Goal: Task Accomplishment & Management: Complete application form

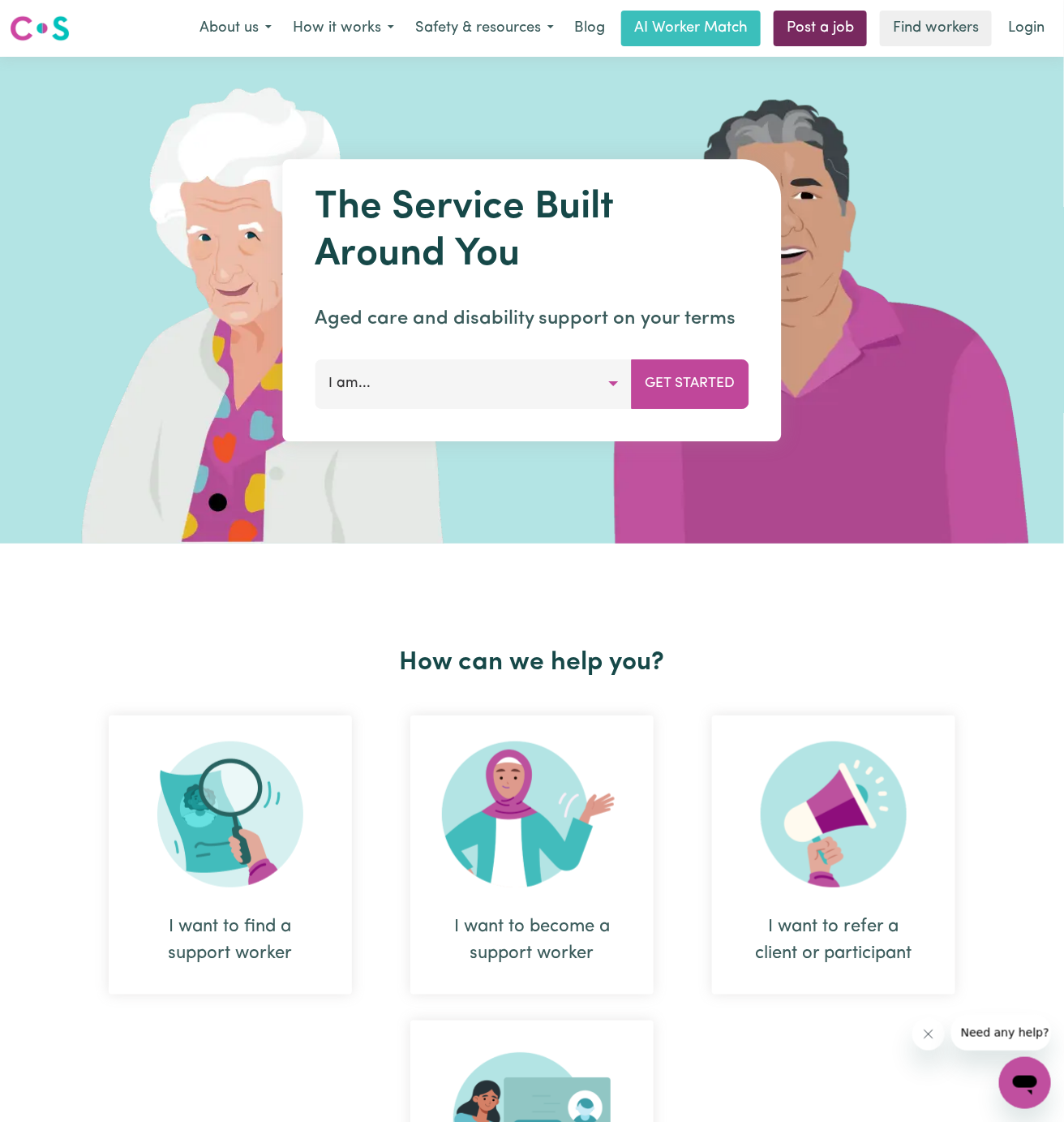
click at [802, 27] on link "Post a job" at bounding box center [820, 28] width 93 height 36
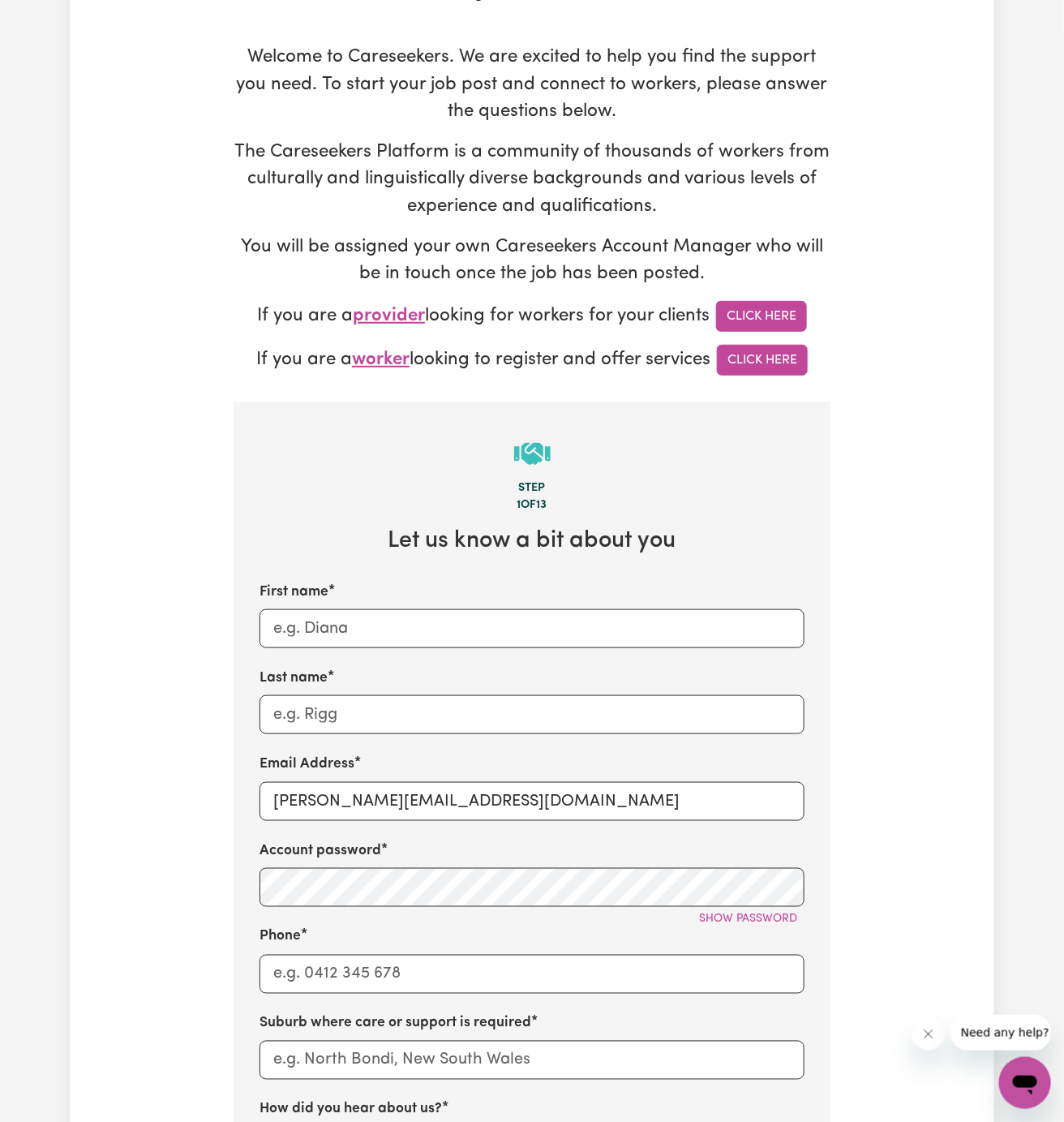
scroll to position [210, 0]
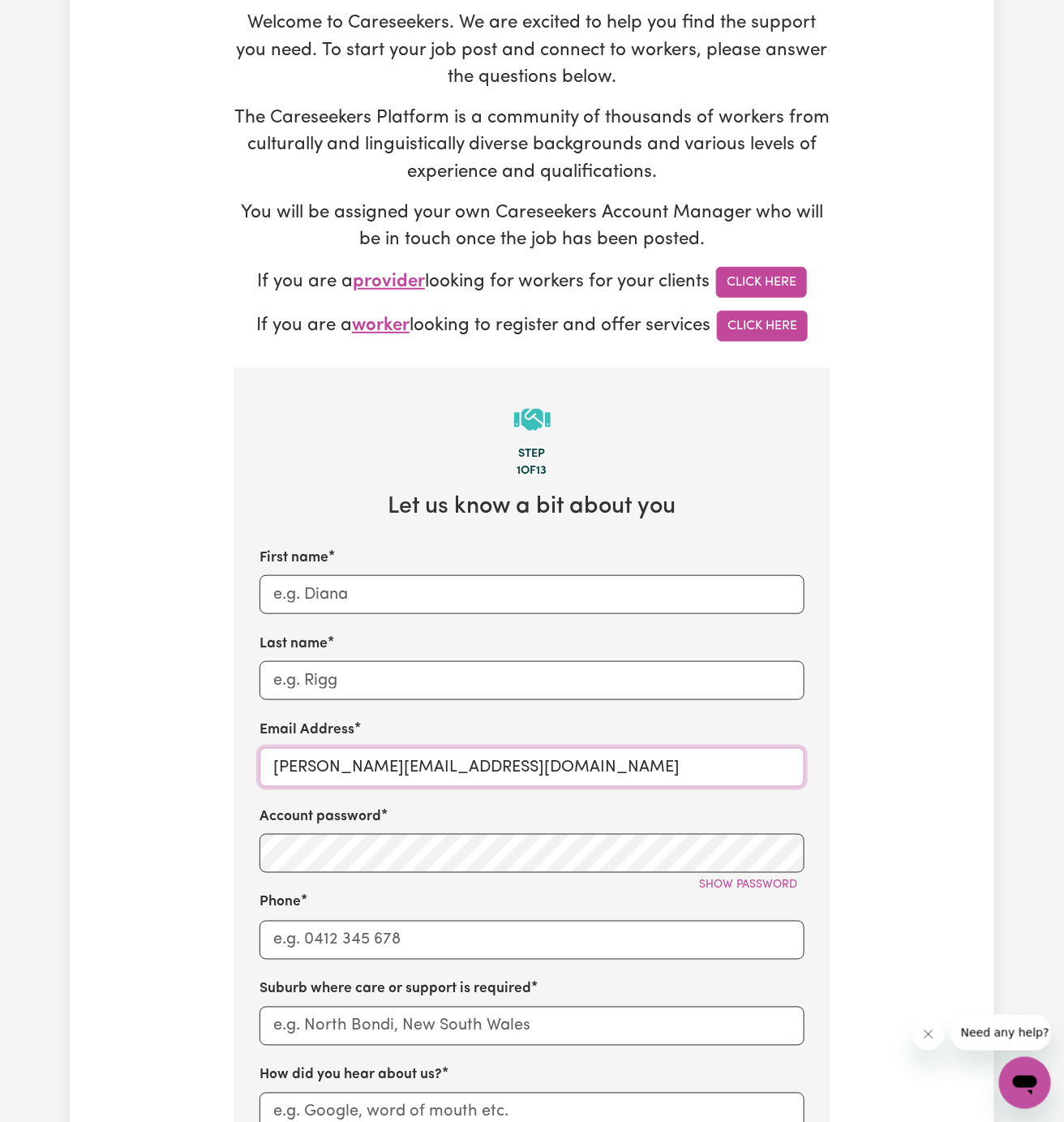
click at [317, 765] on input "dyan@careseekers.com.au" at bounding box center [531, 768] width 545 height 39
drag, startPoint x: 314, startPoint y: 765, endPoint x: 530, endPoint y: 764, distance: 216.0
click at [530, 764] on input "dyan@careseekers.com.au" at bounding box center [531, 768] width 545 height 39
click at [415, 757] on input "dyan@careseekers.com.au" at bounding box center [531, 768] width 545 height 39
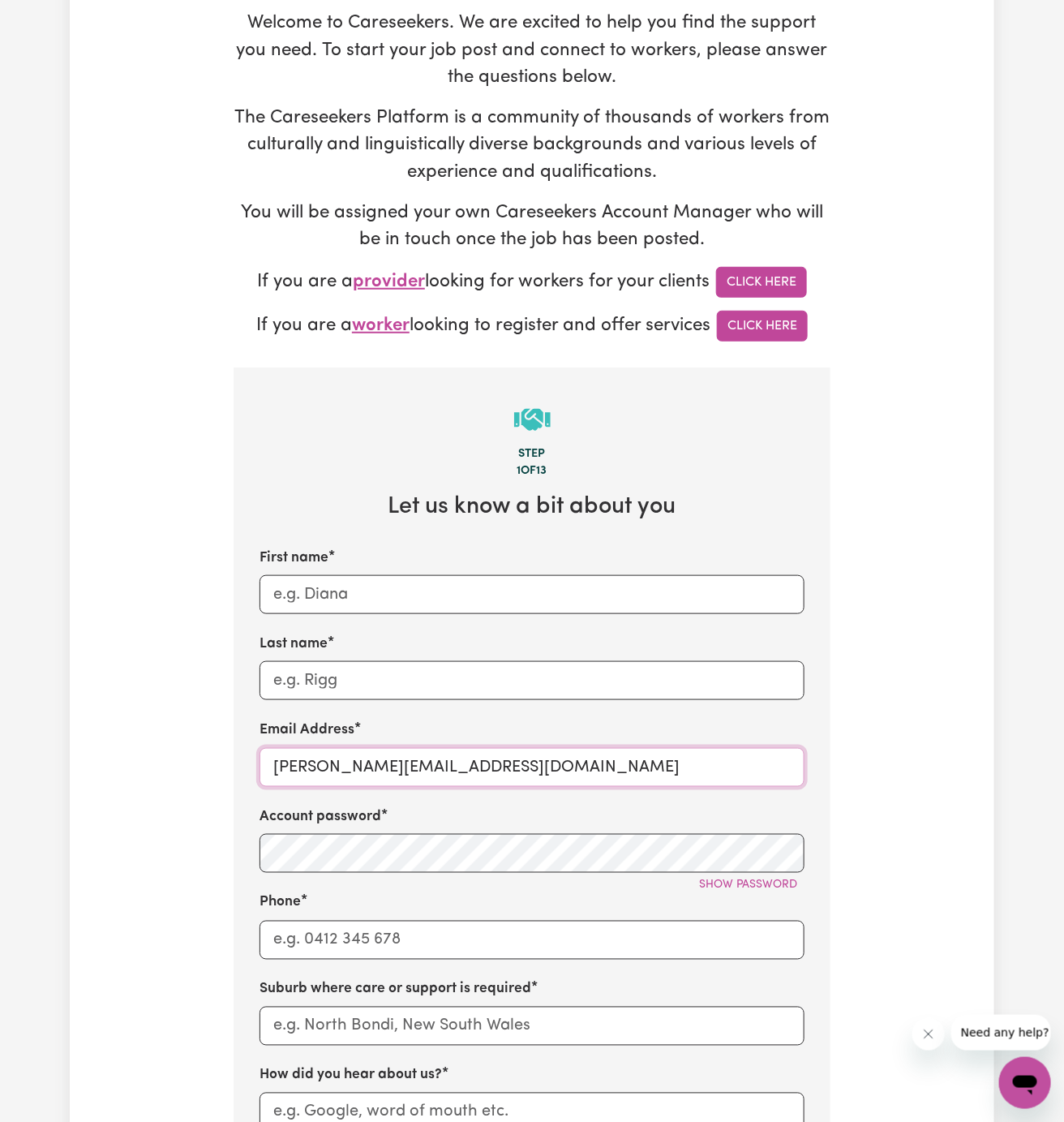
click at [415, 757] on input "dyan@careseekers.com.au" at bounding box center [531, 768] width 545 height 39
paste input "ClientRydeHOC"
type input "ClientRydeHOC@careseekers.com.au"
click at [322, 680] on input "Last name" at bounding box center [531, 681] width 545 height 39
click at [338, 723] on label "Email Address" at bounding box center [307, 730] width 95 height 21
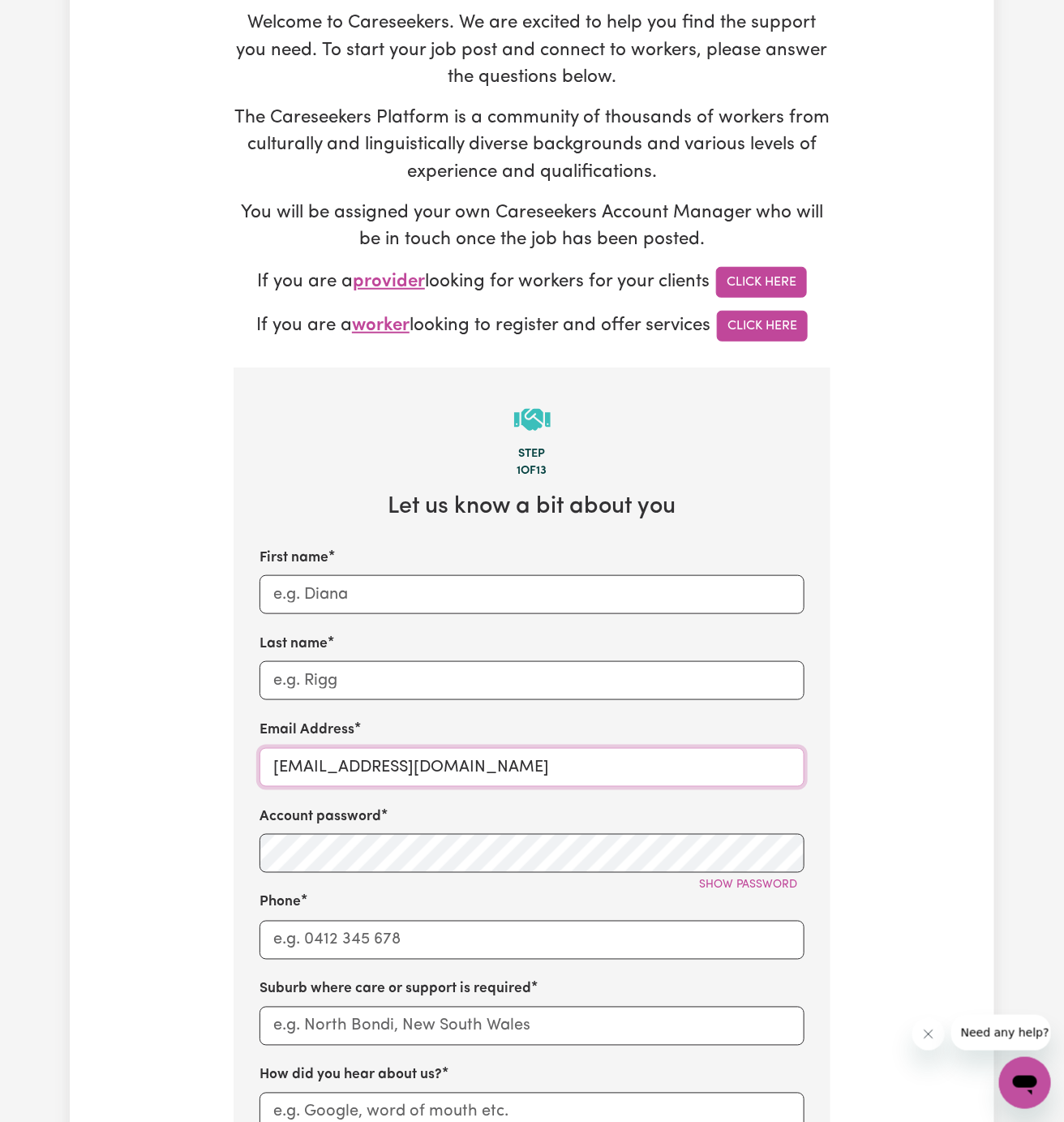
click at [338, 748] on input "ClientRydeHOC@careseekers.com.au" at bounding box center [531, 768] width 545 height 39
drag, startPoint x: 350, startPoint y: 759, endPoint x: 253, endPoint y: 759, distance: 97.0
click at [253, 759] on section "Step 1 of 13 Let us know a bit about you First name Last name Email Address Cli…" at bounding box center [532, 977] width 597 height 1220
click at [374, 607] on input "First name" at bounding box center [531, 594] width 545 height 39
paste input "ClientRyde"
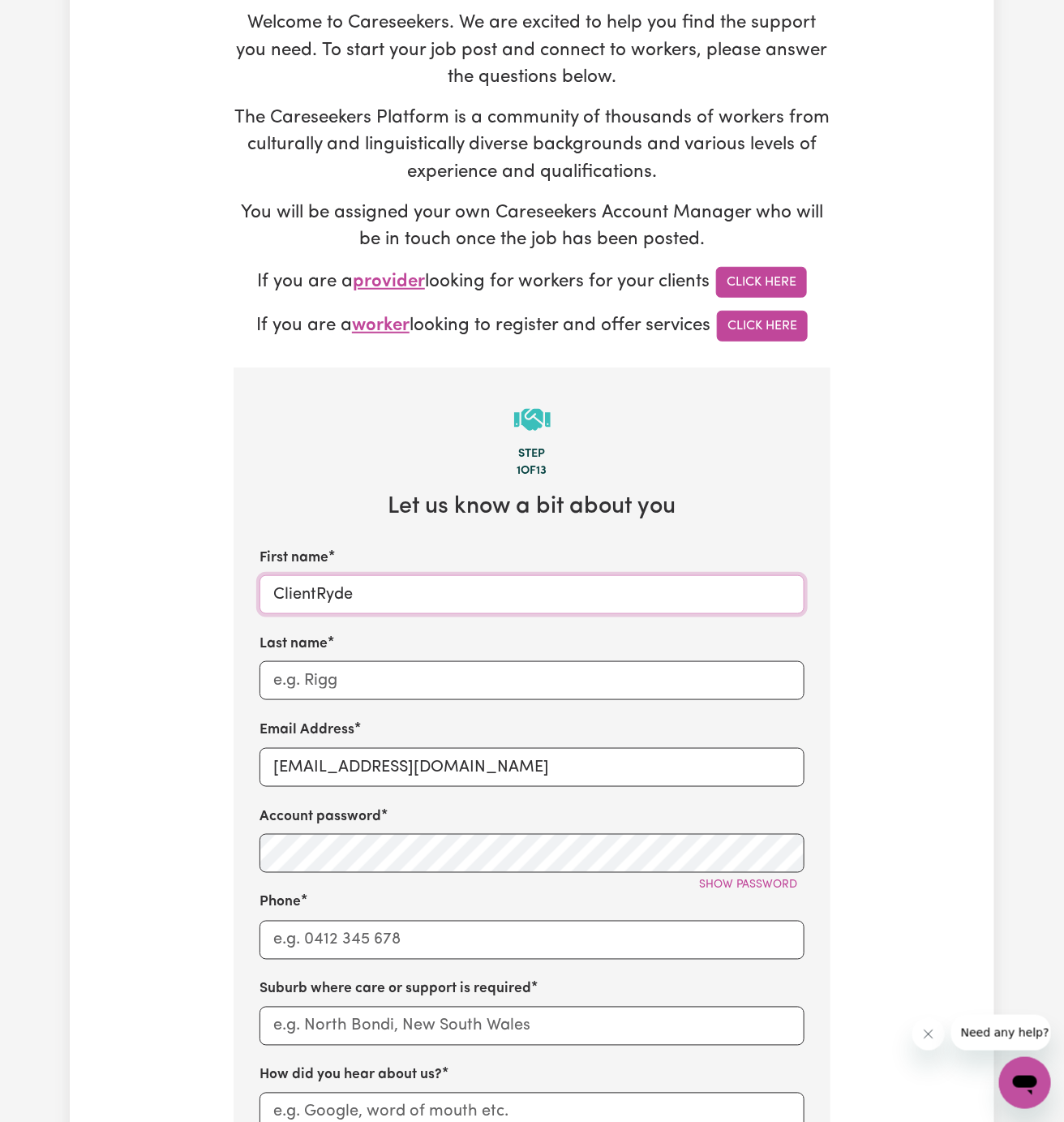
click at [315, 588] on input "ClientRyde" at bounding box center [531, 594] width 545 height 39
type input "Client Ryde"
click at [340, 723] on label "Email Address" at bounding box center [307, 730] width 95 height 21
click at [340, 748] on input "ClientRydeHOC@careseekers.com.au" at bounding box center [531, 768] width 545 height 39
click at [499, 664] on input "Last name" at bounding box center [531, 681] width 545 height 39
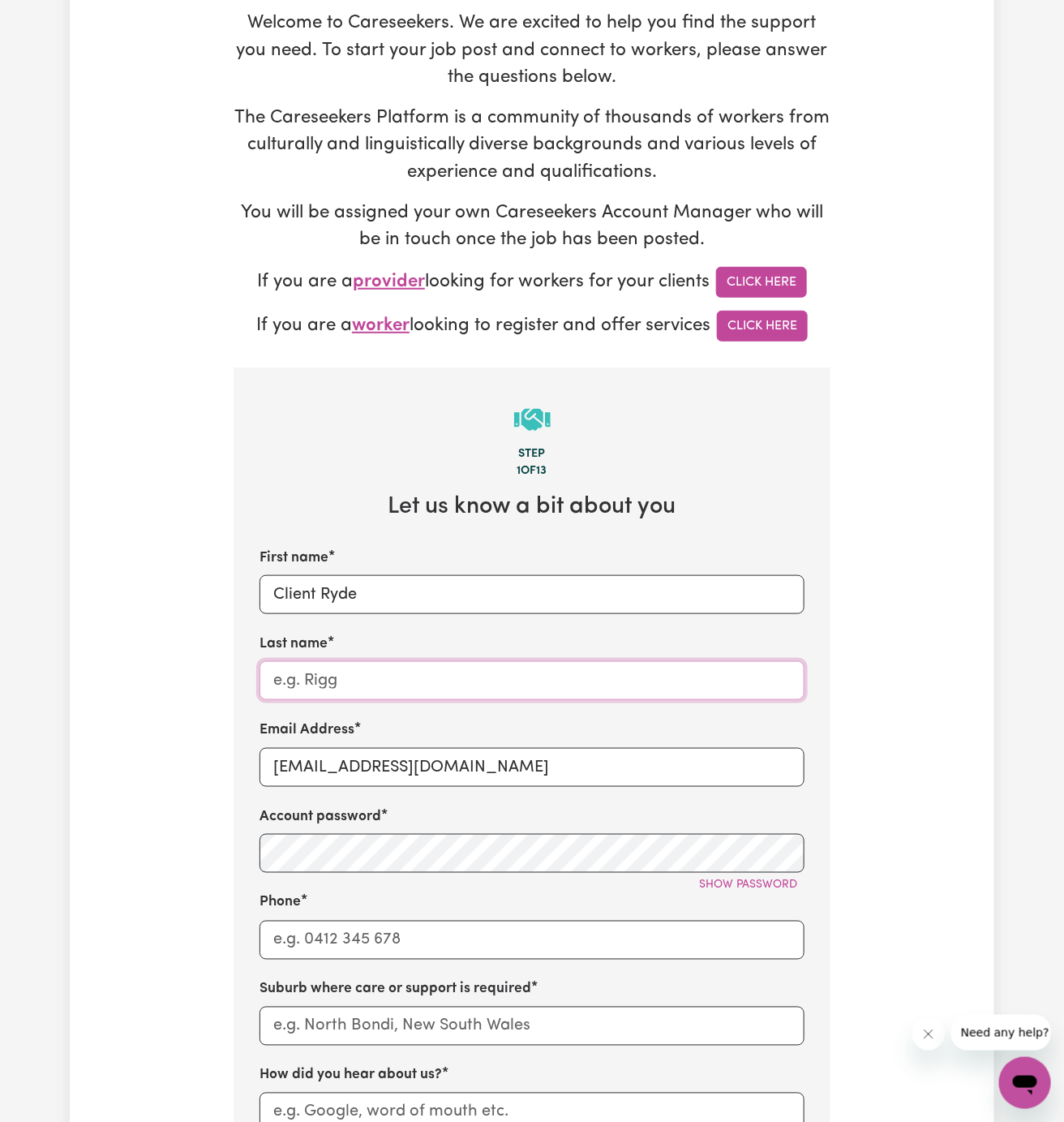
click at [499, 664] on input "Last name" at bounding box center [531, 681] width 545 height 39
paste input "Hands of Care"
type input "Hands of Care"
click at [500, 720] on div "Email Address ClientRydeHOC@careseekers.com.au" at bounding box center [531, 753] width 545 height 67
click at [400, 921] on input "Phone" at bounding box center [531, 940] width 545 height 39
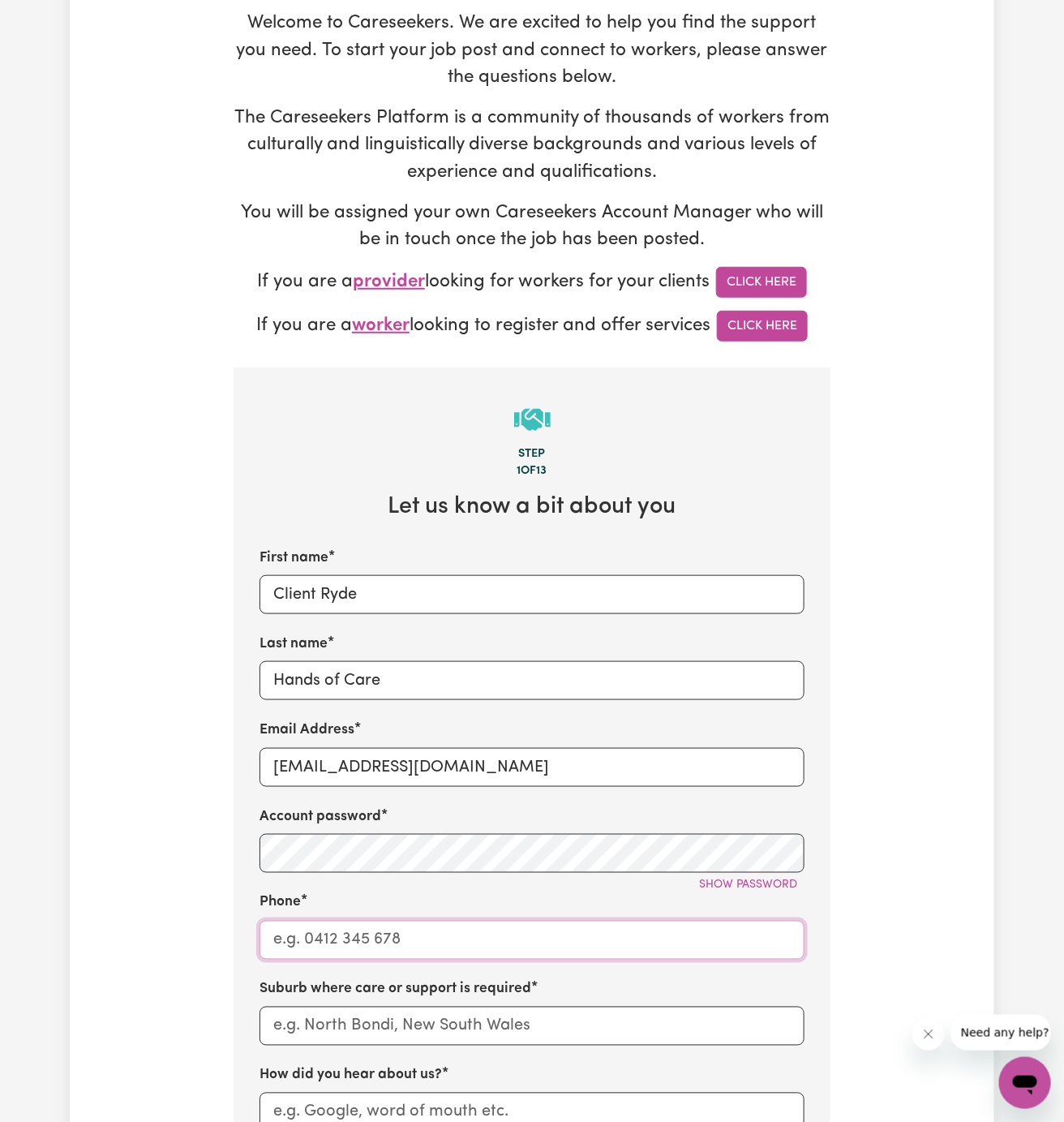
type input "1300765465"
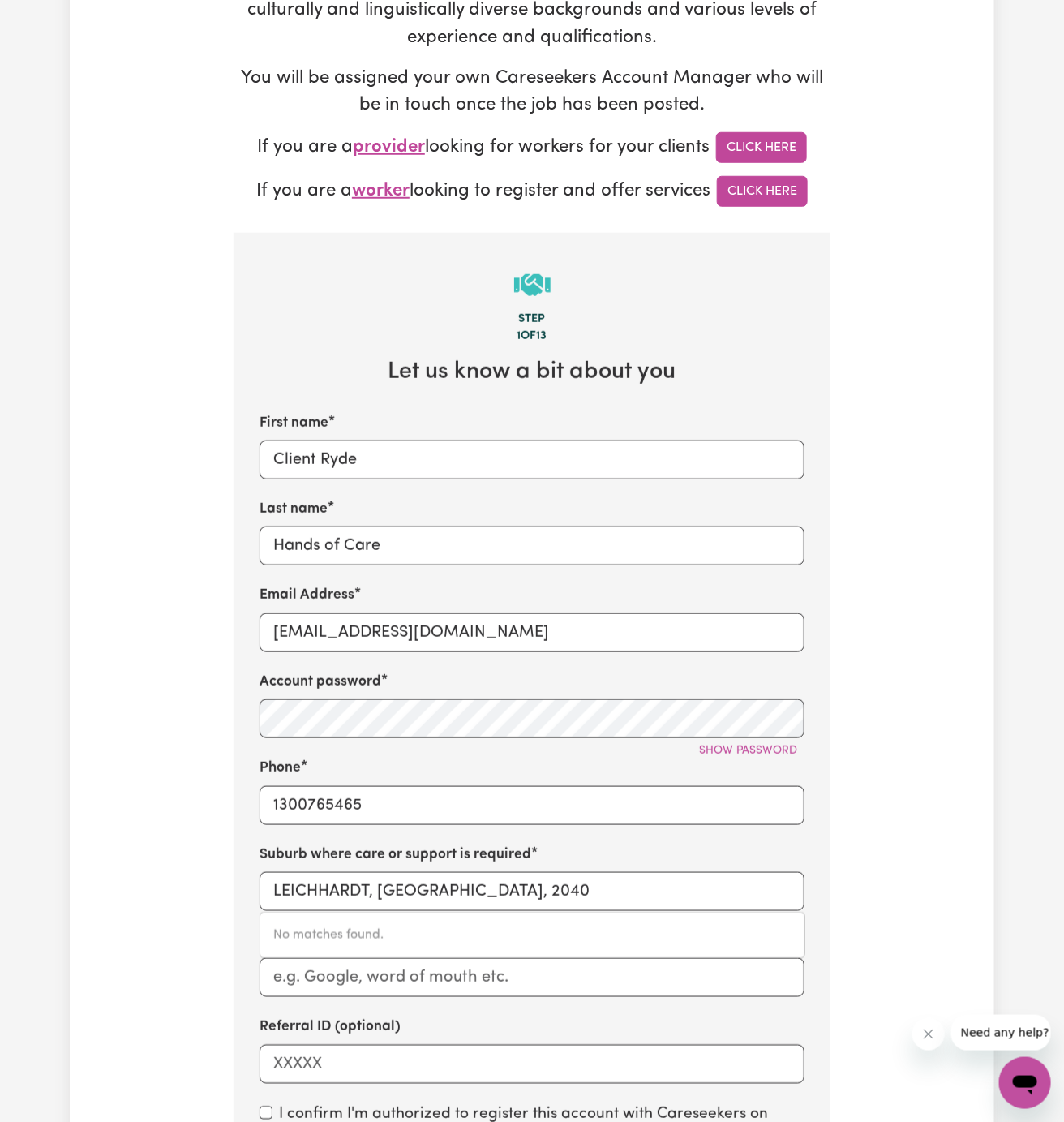
scroll to position [553, 0]
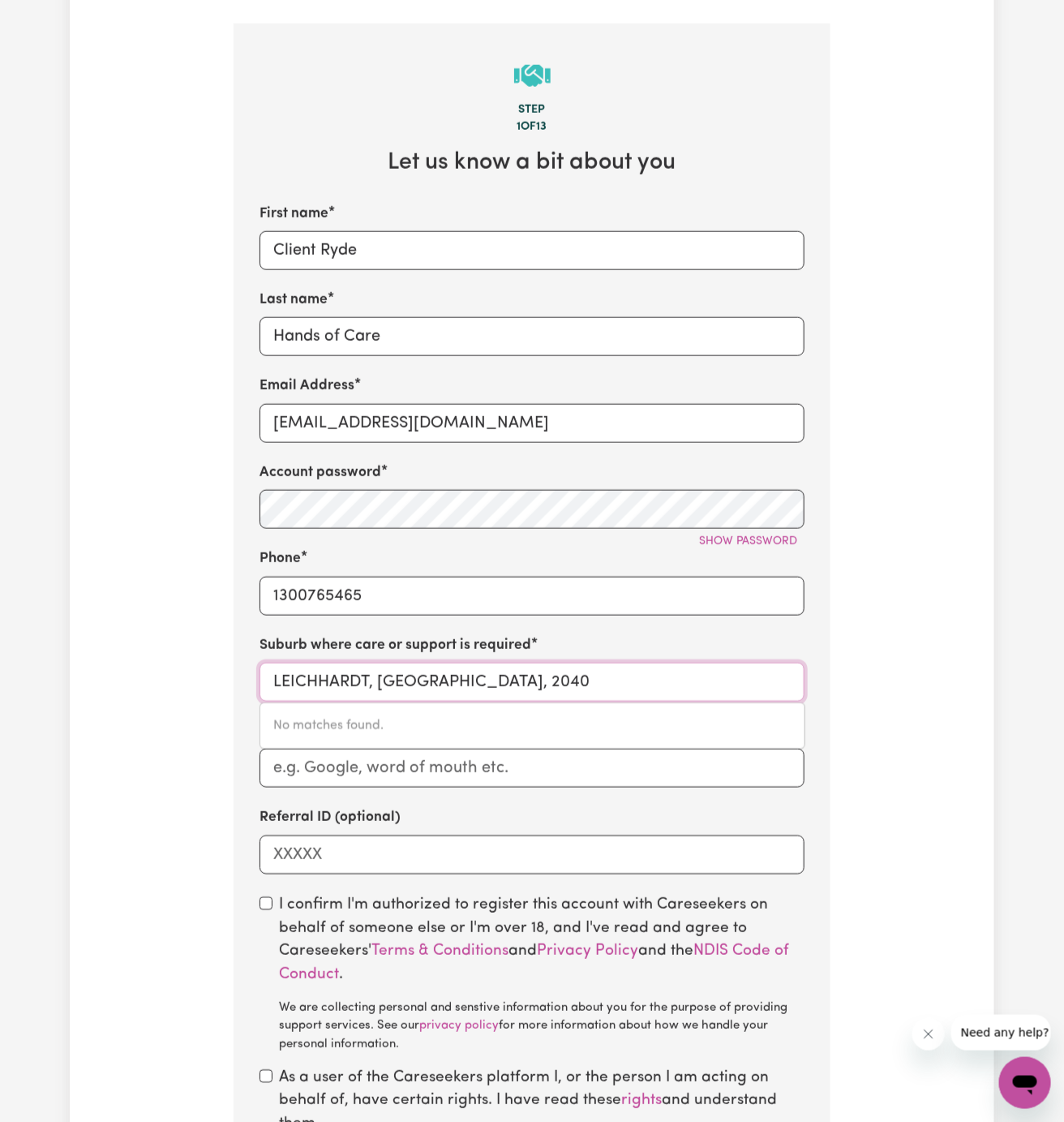
click at [386, 672] on input "LEICHHARDT, New South Wales, 2040" at bounding box center [531, 682] width 545 height 39
paste input "Ryde"
type input "Ryde"
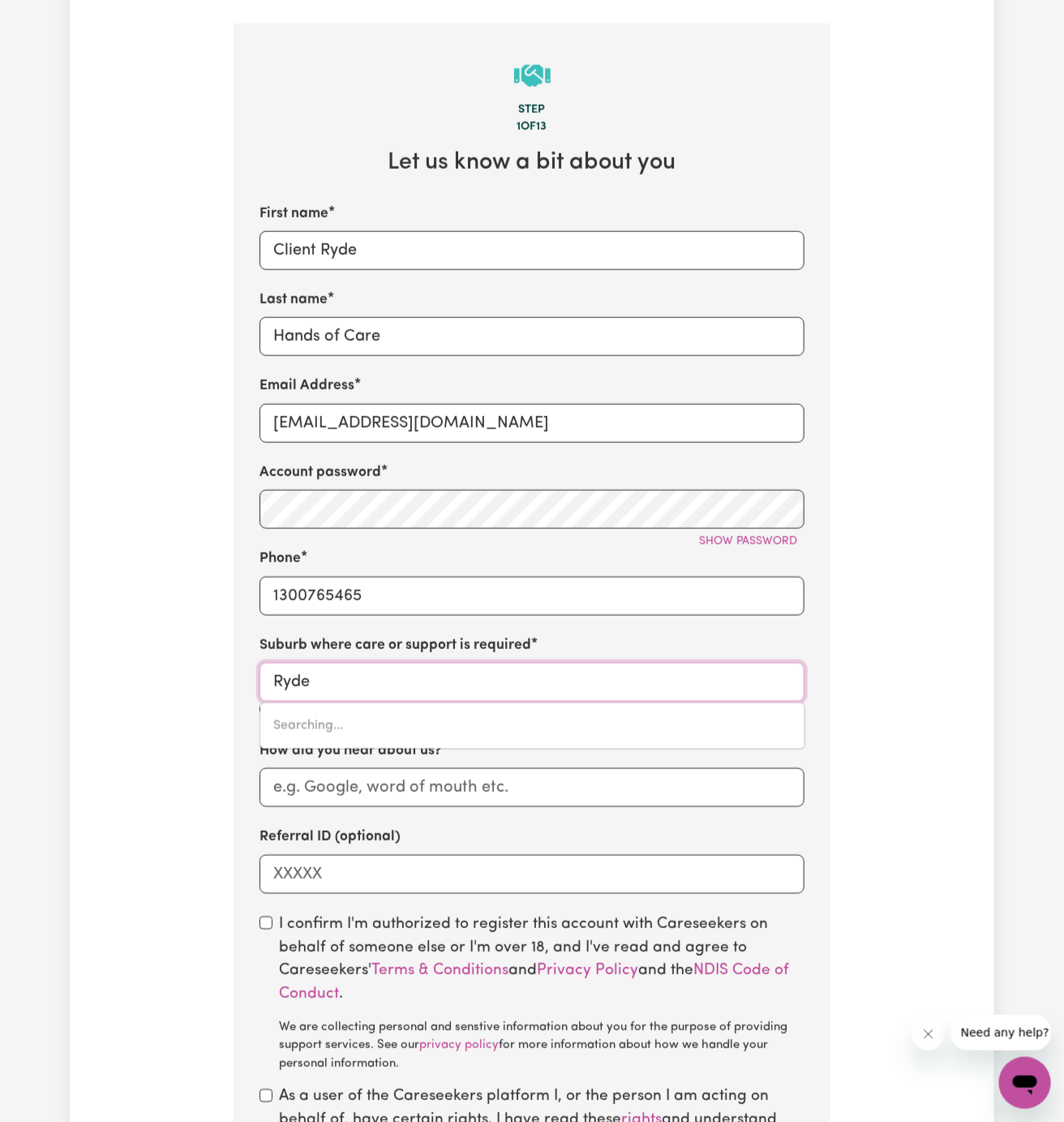
type input "Ryde, New South Wales, 2112"
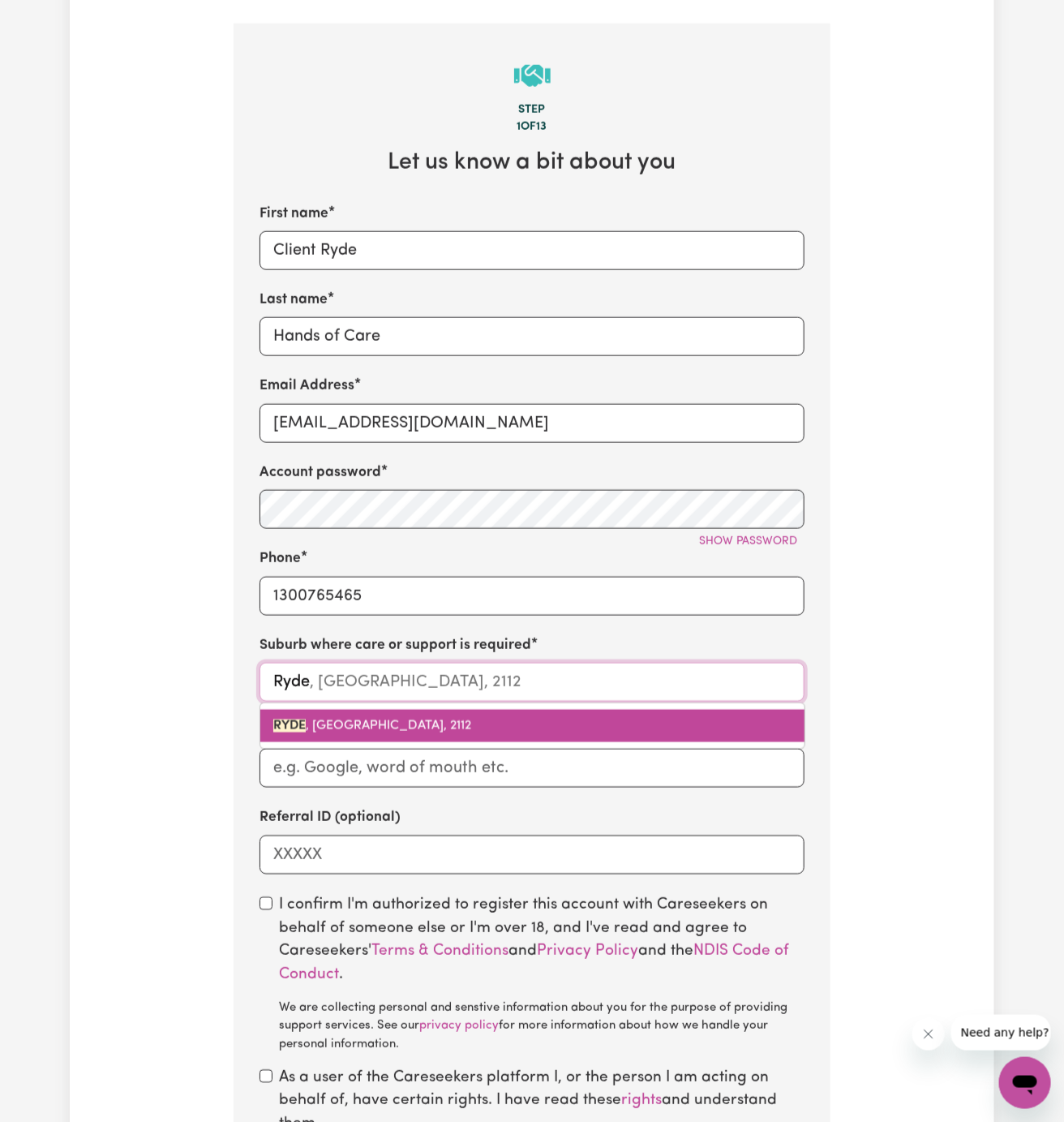
click at [378, 725] on span "RYDE , New South Wales, 2112" at bounding box center [373, 726] width 198 height 13
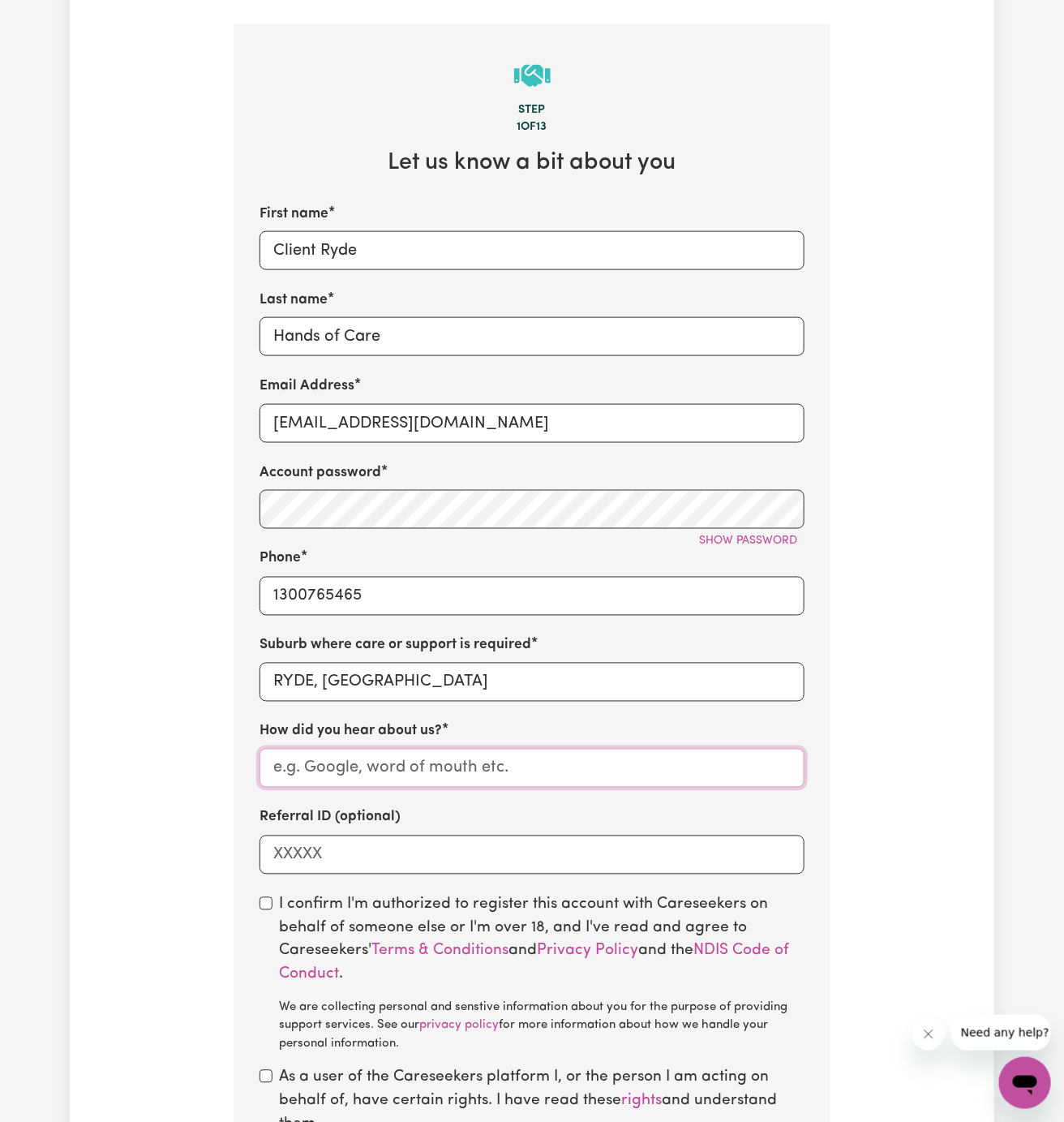
click at [389, 757] on input "How did you hear about us?" at bounding box center [531, 768] width 545 height 39
click at [375, 759] on input "How did you hear about us?" at bounding box center [531, 768] width 545 height 39
click at [319, 329] on input "Hands of Care" at bounding box center [531, 336] width 545 height 39
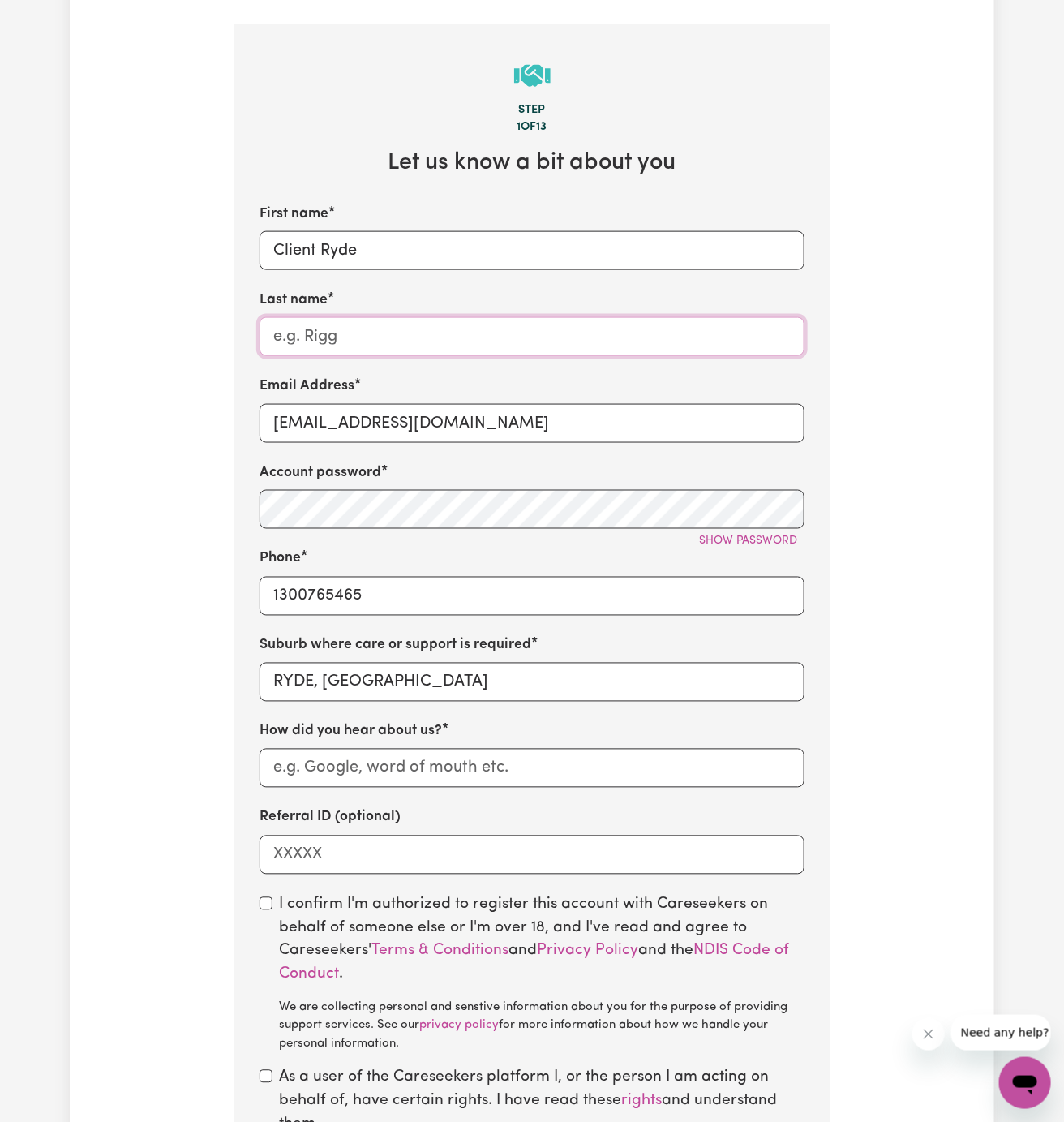
click at [319, 329] on input "Last name" at bounding box center [531, 336] width 545 height 39
type input "Hands of Care"
click at [369, 773] on input "How did you hear about us?" at bounding box center [531, 768] width 545 height 39
paste input "Hands of Care"
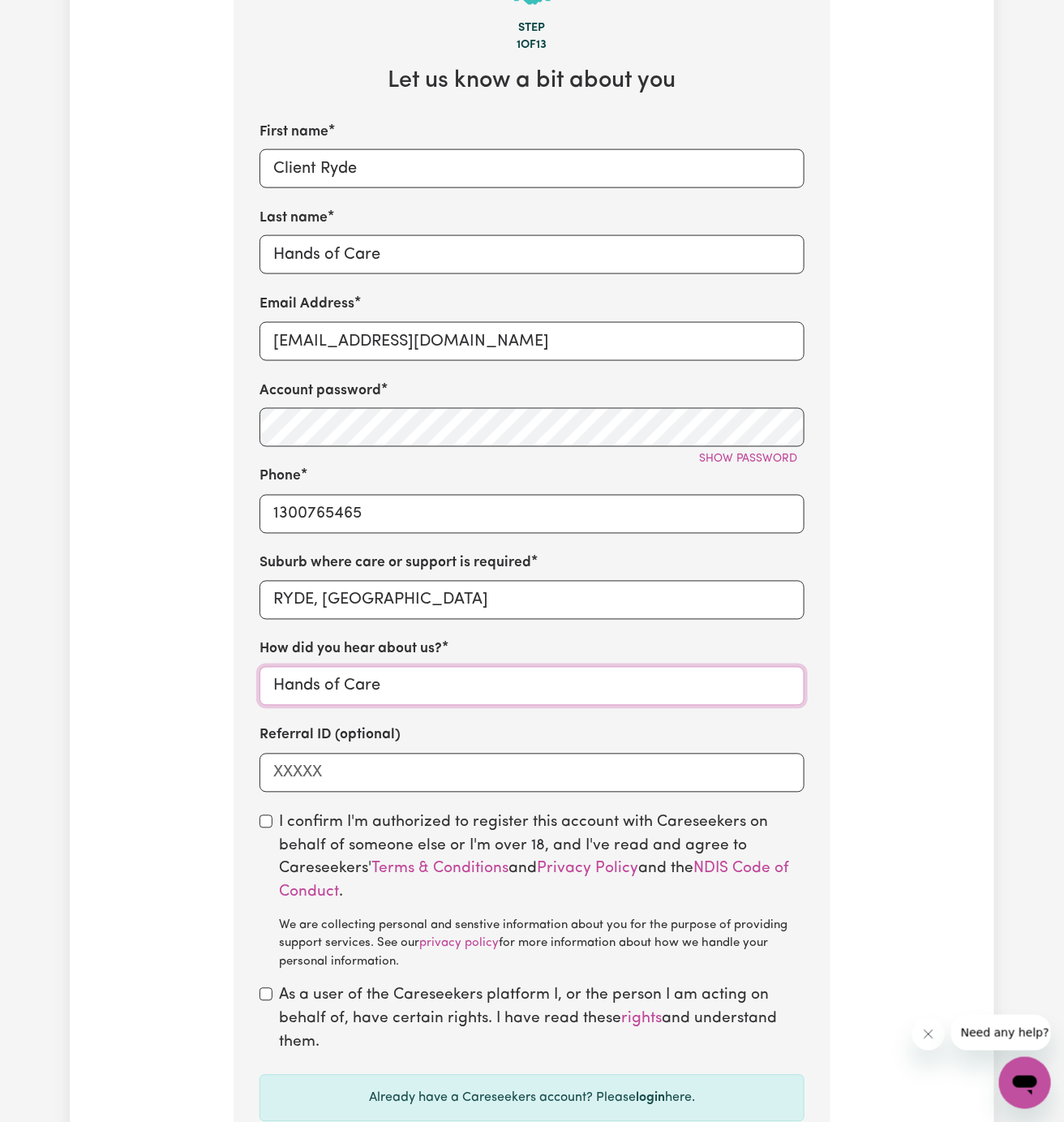
type input "Hands of Care"
click at [266, 816] on input "checkbox" at bounding box center [266, 822] width 13 height 13
checkbox input "true"
click at [266, 991] on input "checkbox" at bounding box center [266, 995] width 13 height 13
checkbox input "true"
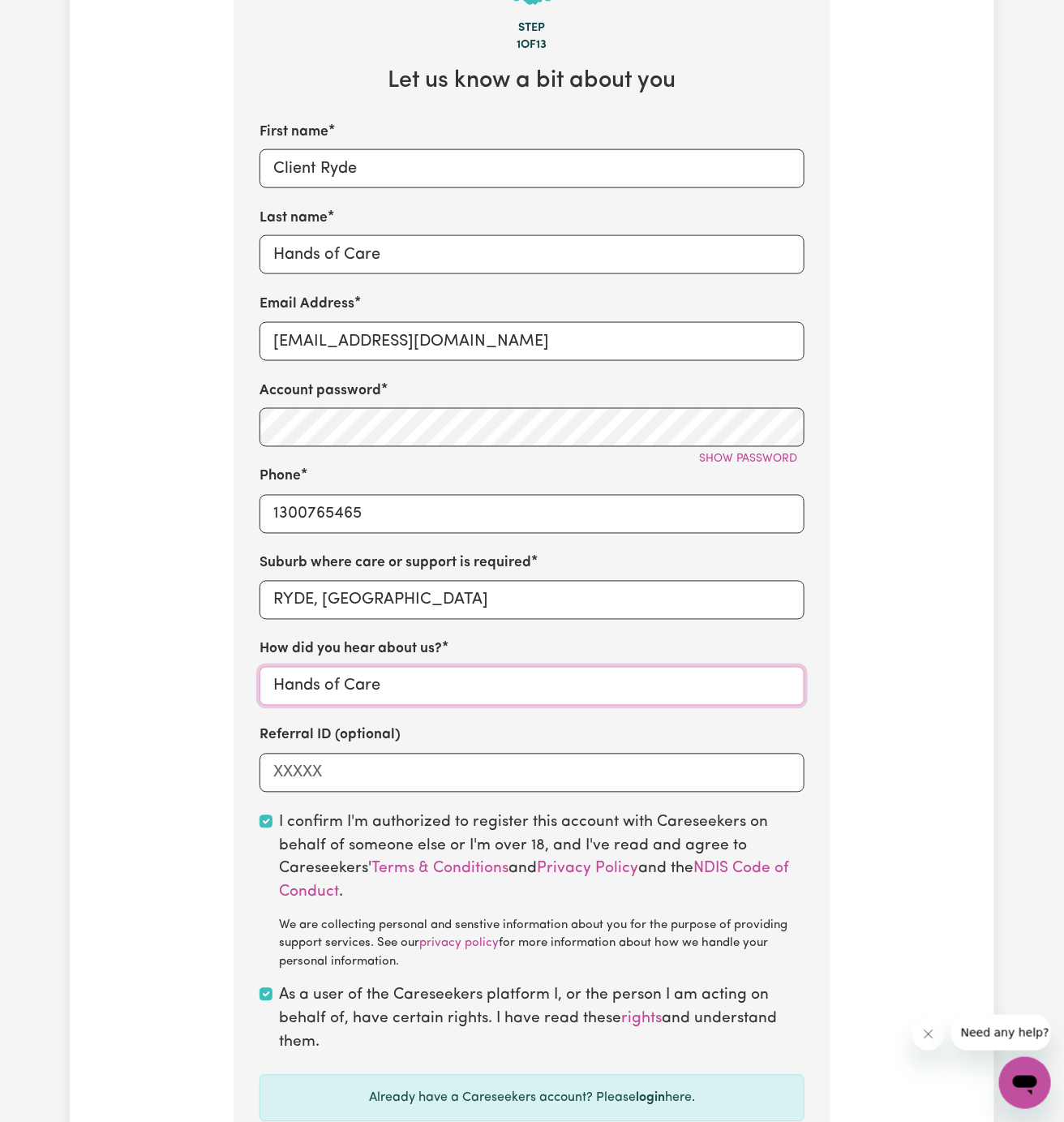
click at [580, 673] on input "Hands of Care" at bounding box center [531, 686] width 545 height 39
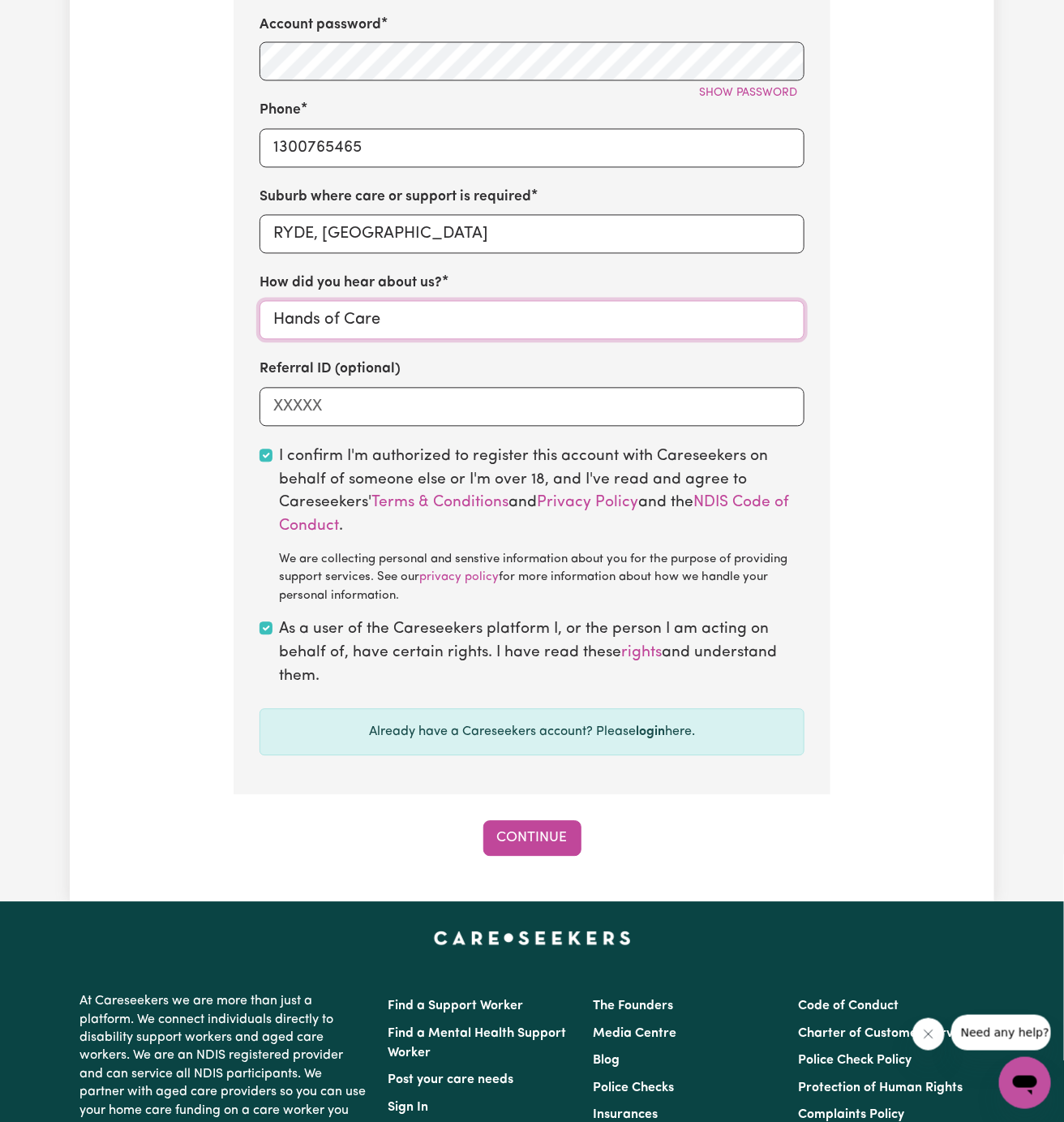
scroll to position [1159, 0]
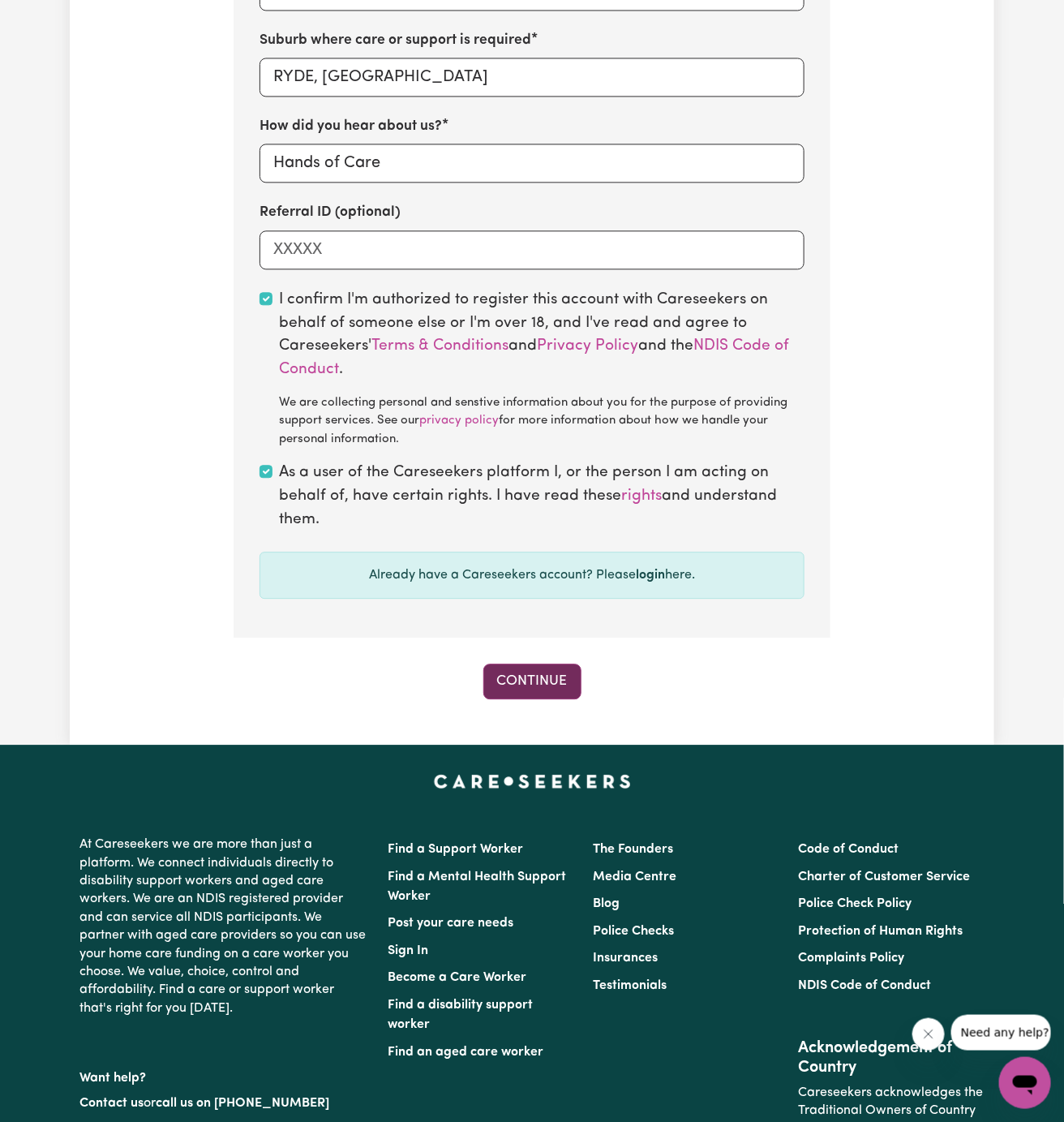
click at [530, 692] on button "Continue" at bounding box center [532, 681] width 98 height 36
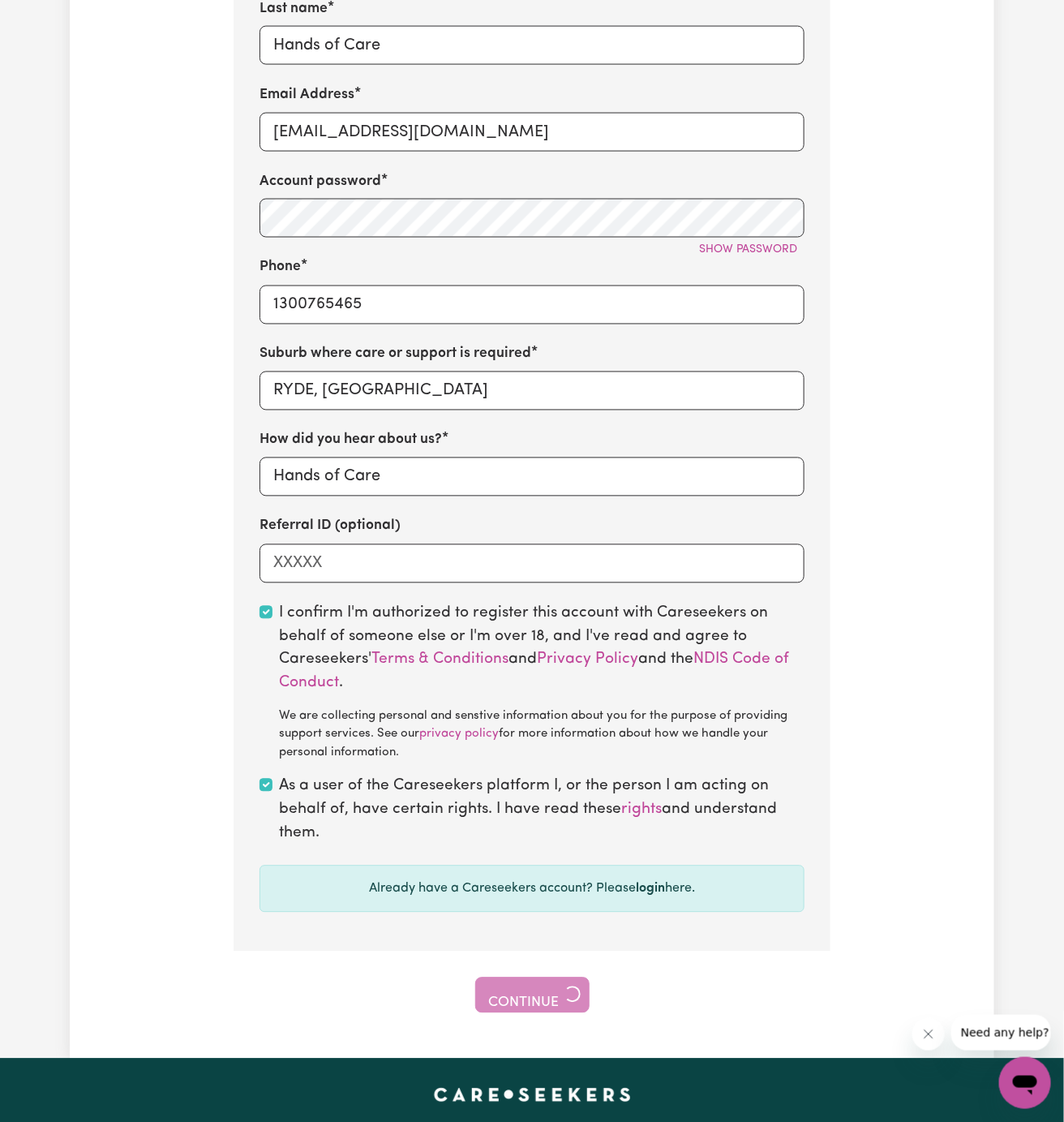
scroll to position [821, 0]
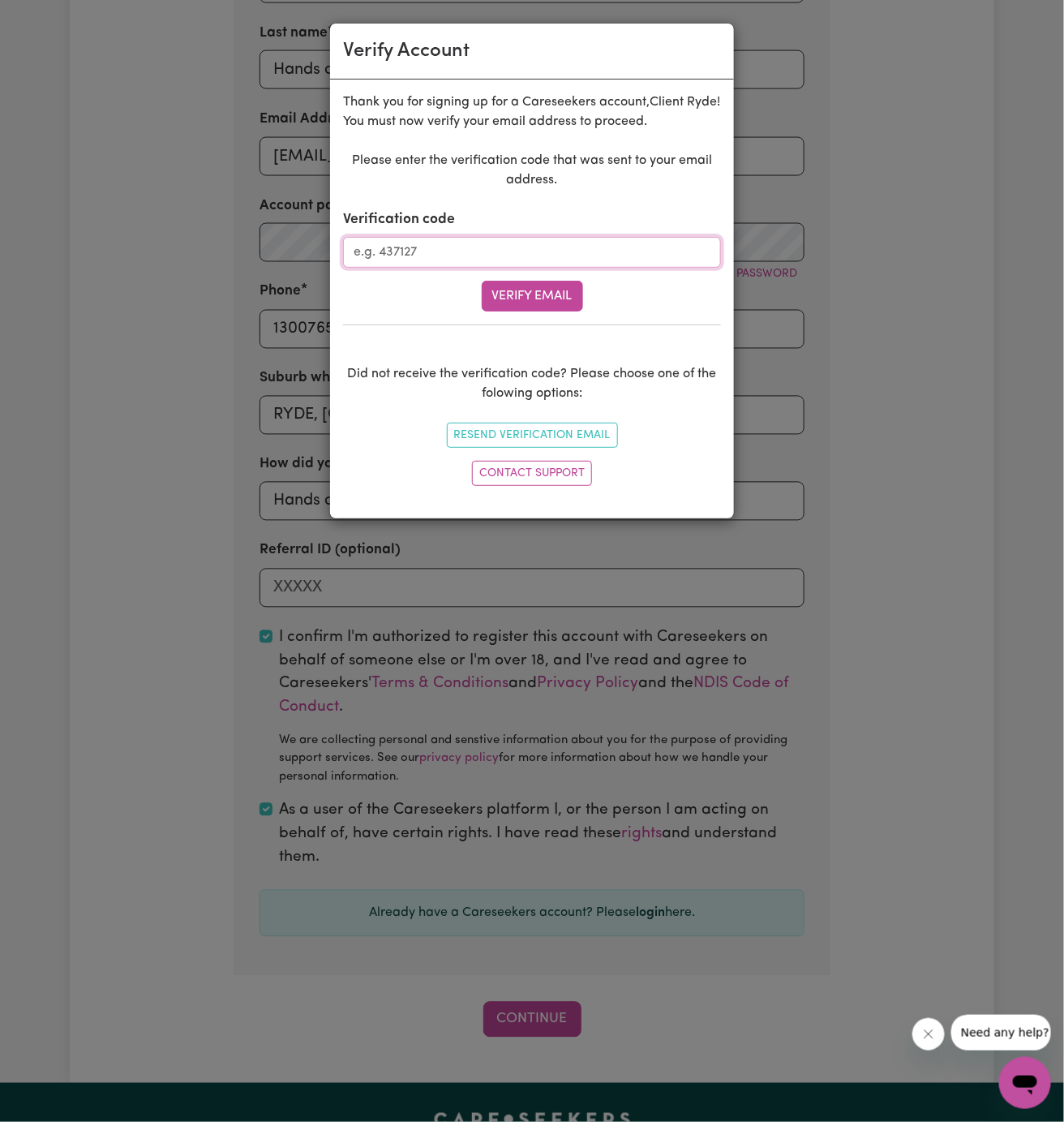
click at [452, 257] on input "Verification code" at bounding box center [532, 253] width 378 height 31
paste input "740958"
type input "740958"
click at [558, 289] on button "Verify Email" at bounding box center [532, 297] width 102 height 31
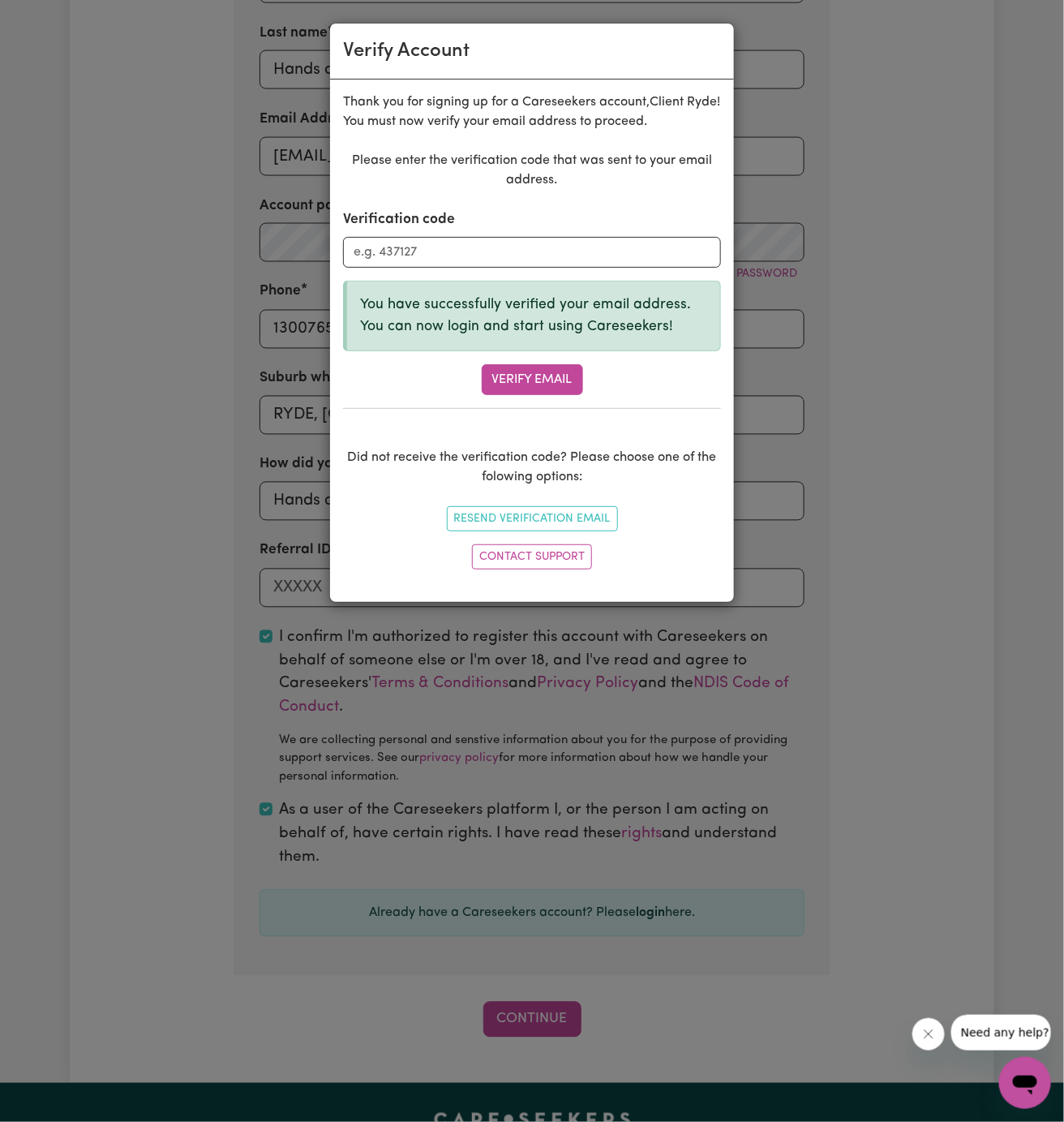
scroll to position [575, 0]
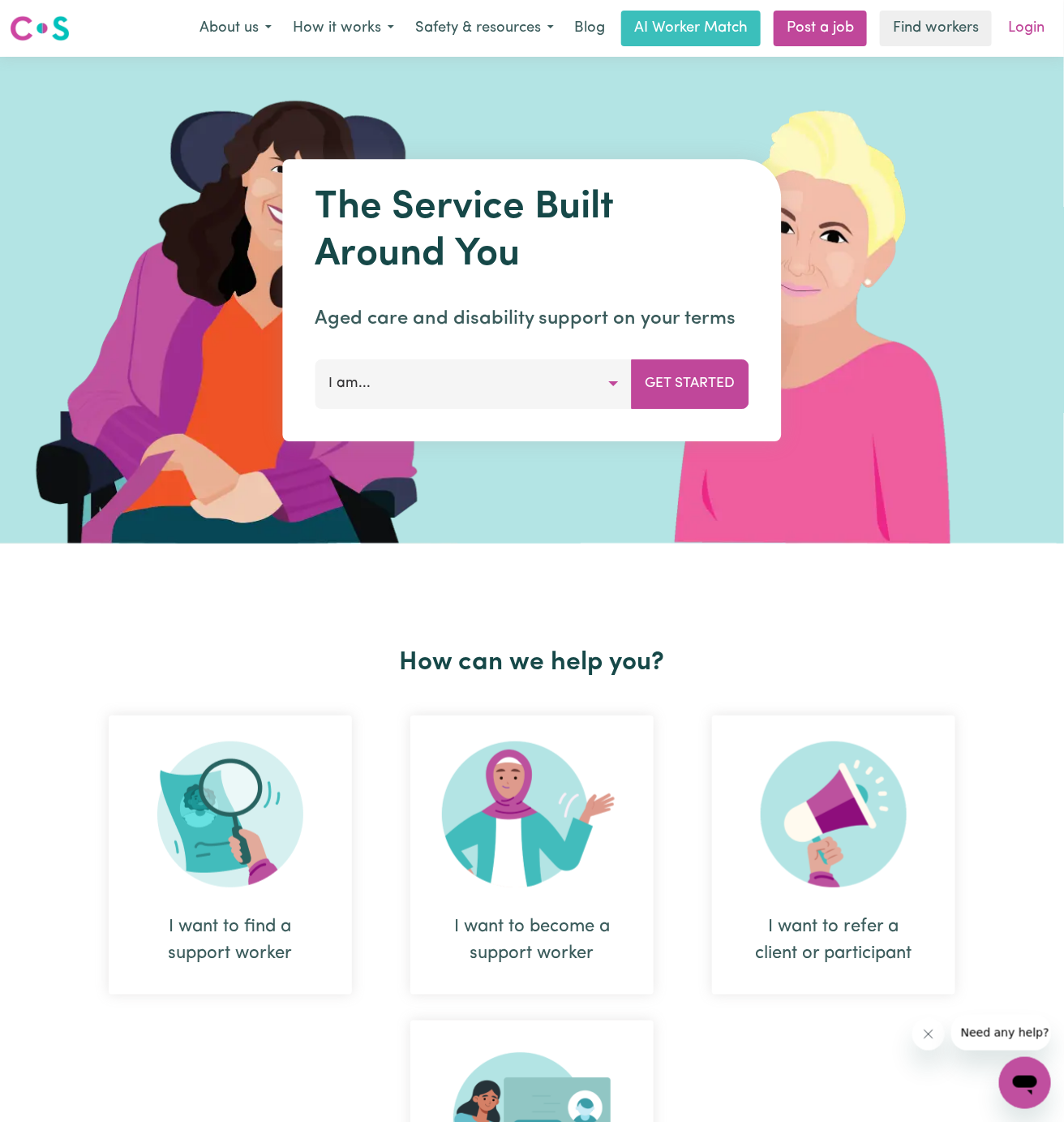
click at [1027, 27] on link "Login" at bounding box center [1026, 28] width 56 height 36
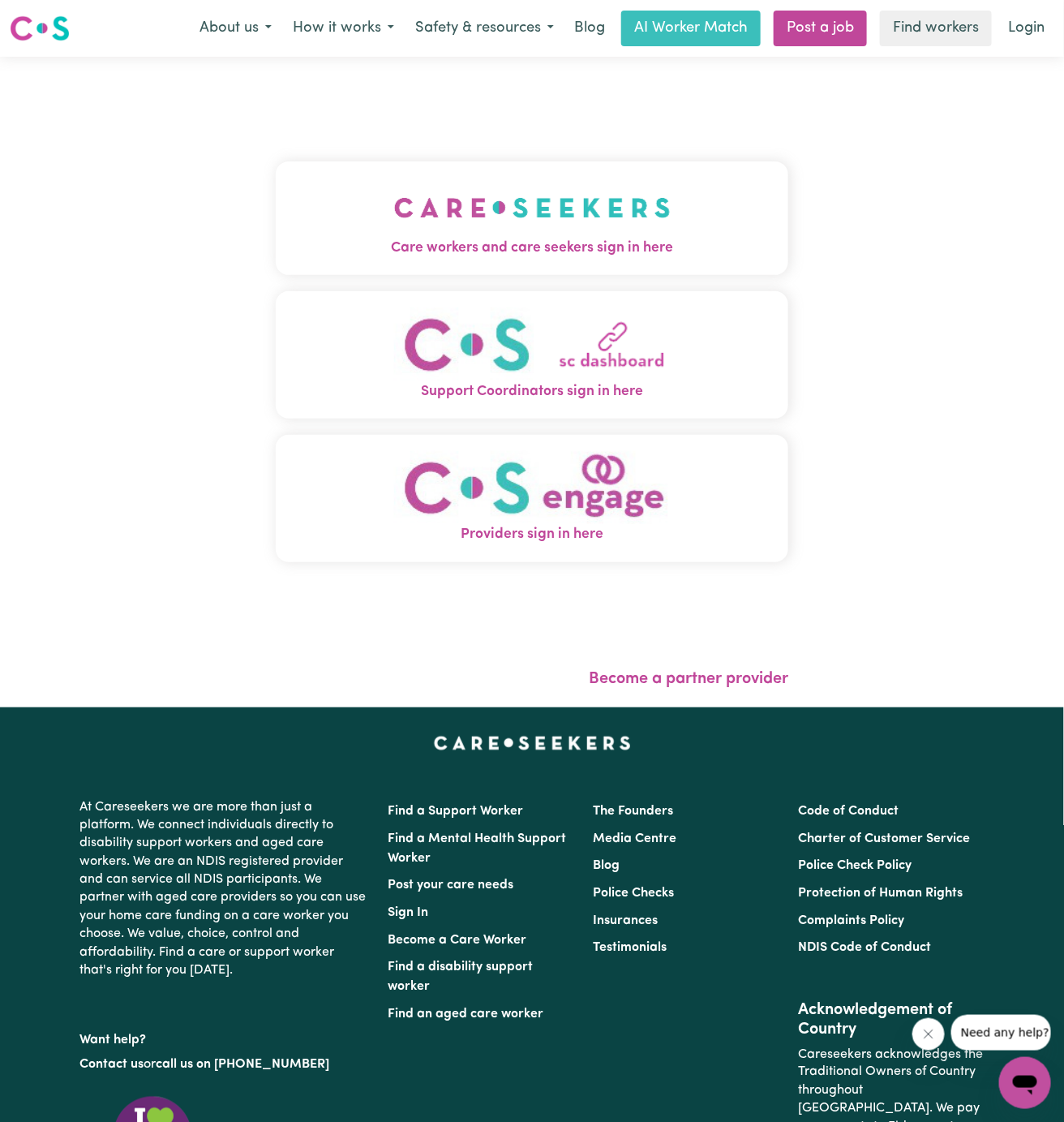
click at [472, 200] on button "Care workers and care seekers sign in here" at bounding box center [532, 218] width 513 height 114
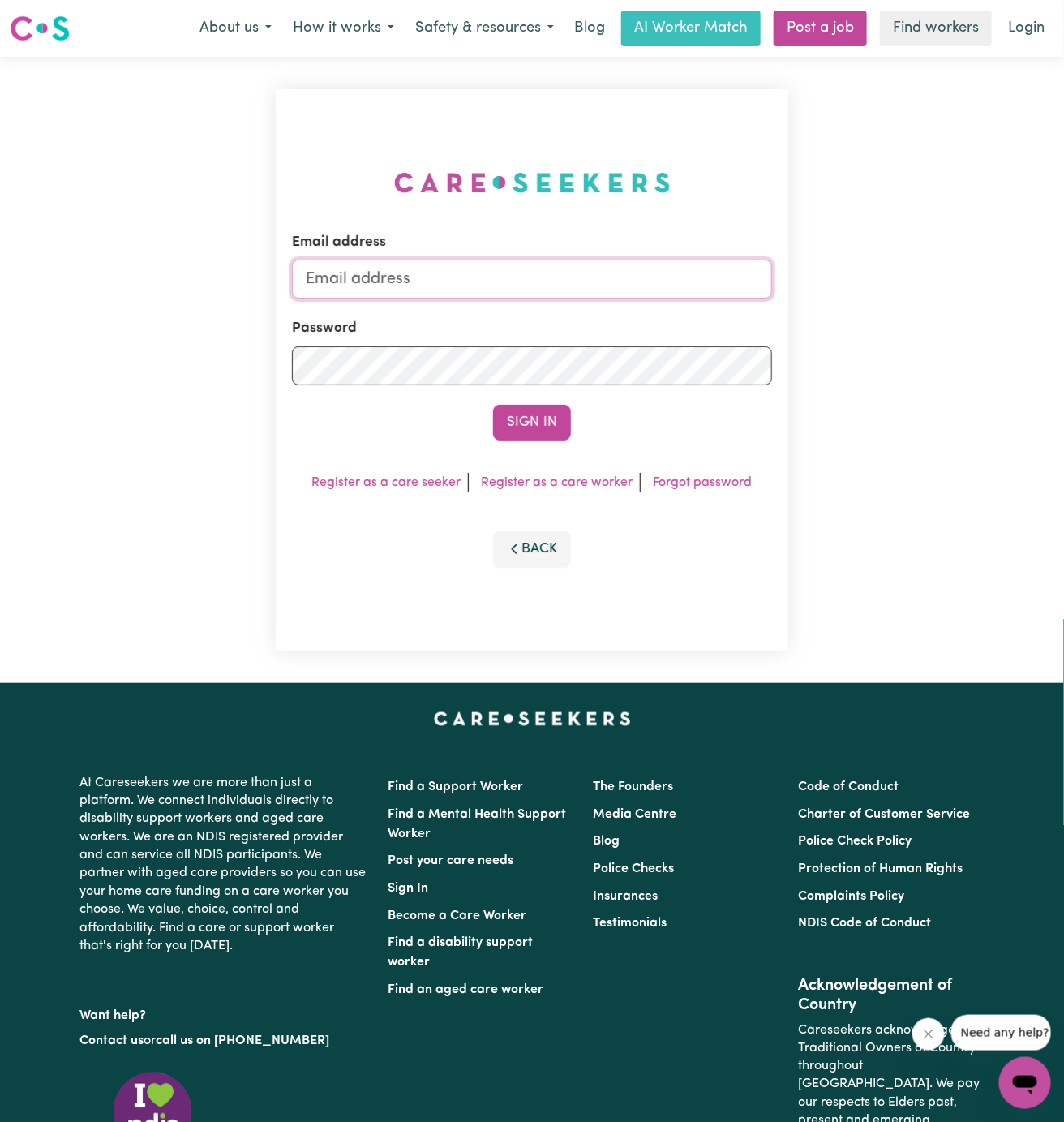
type input "dyan@careseekers.com.au"
click at [548, 408] on button "Sign In" at bounding box center [532, 422] width 78 height 36
